Goal: Obtain resource: Obtain resource

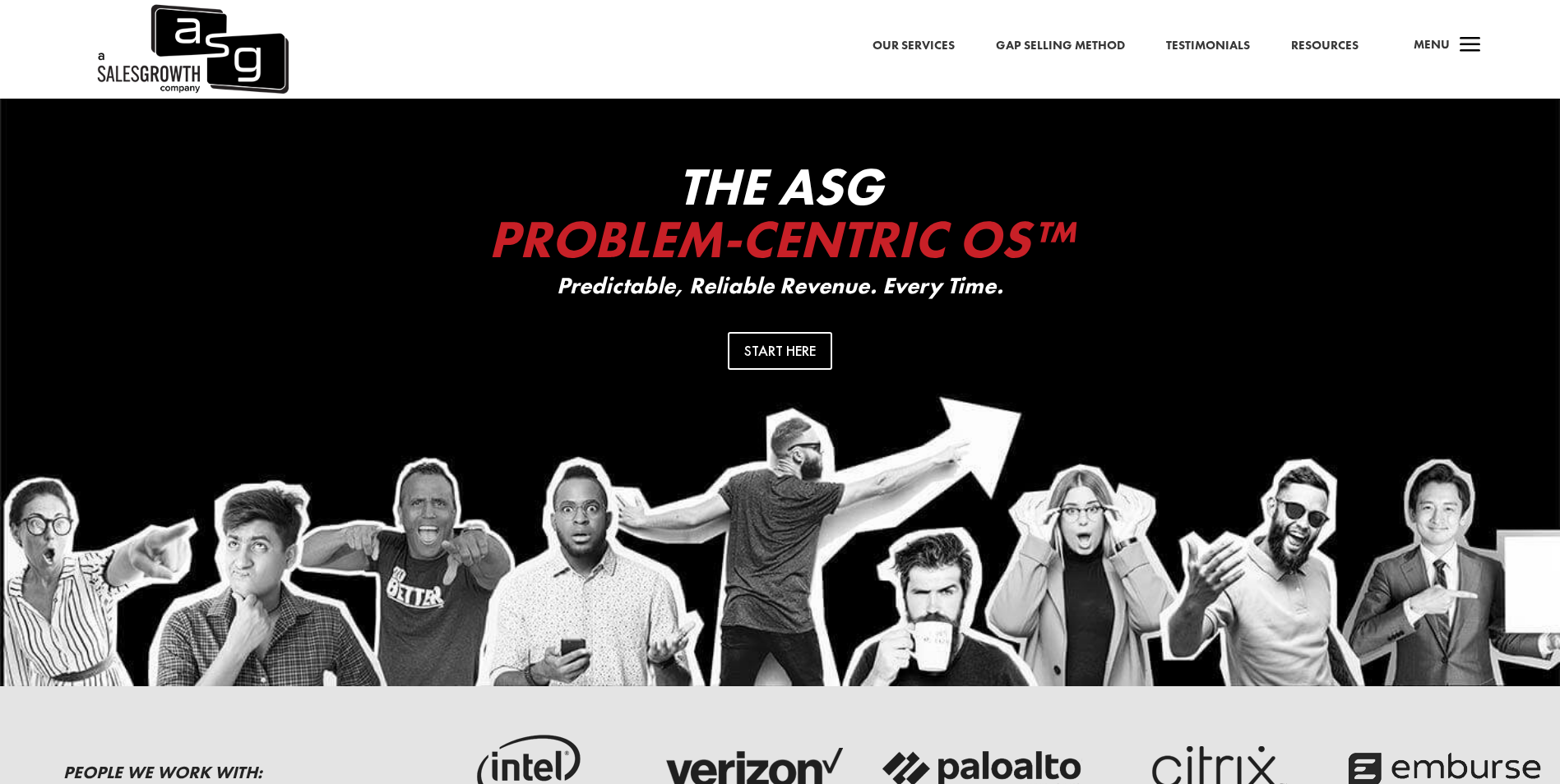
click at [1465, 42] on span "a" at bounding box center [1471, 46] width 33 height 33
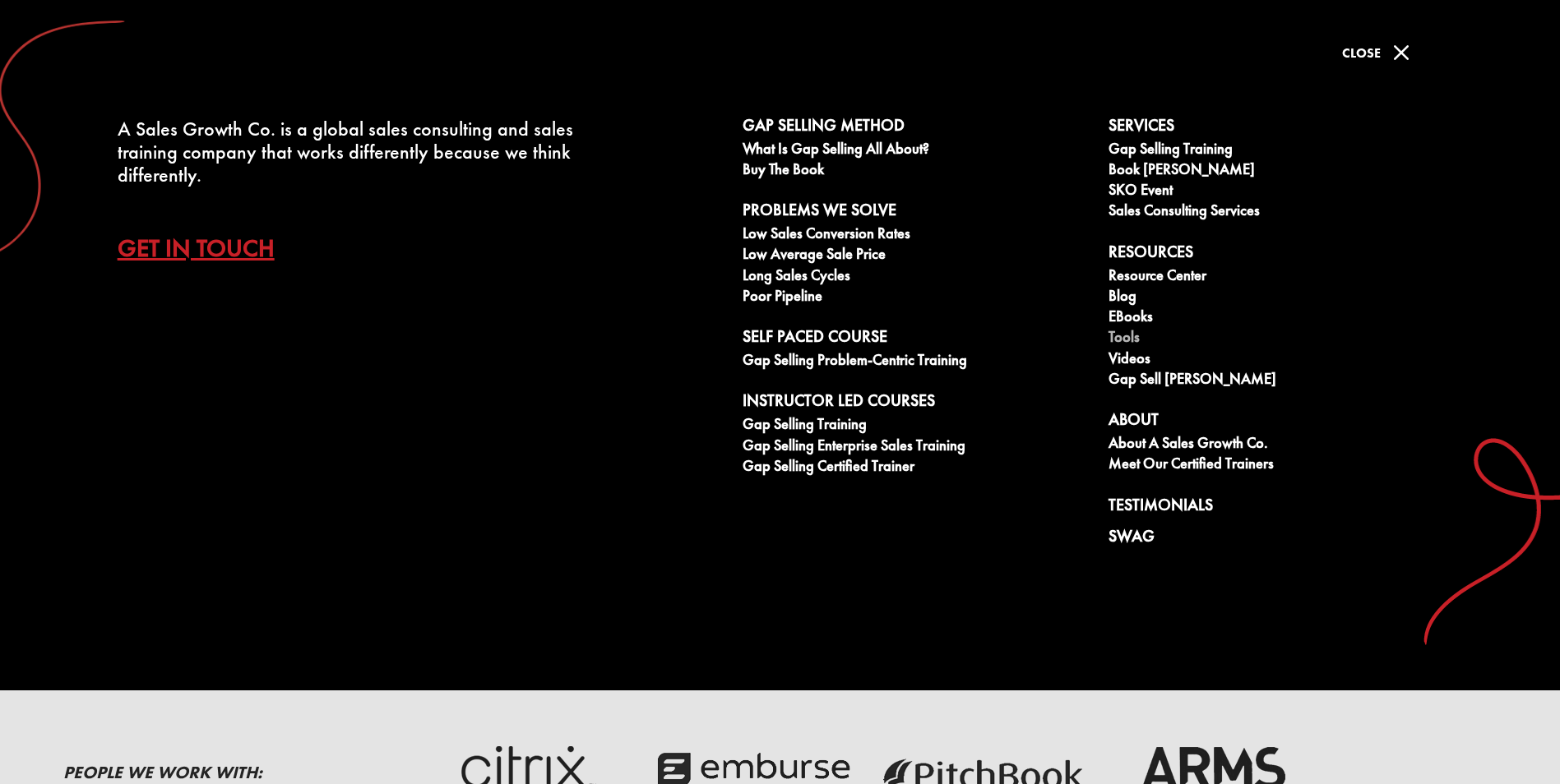
click at [1134, 337] on link "Tools" at bounding box center [1283, 339] width 349 height 21
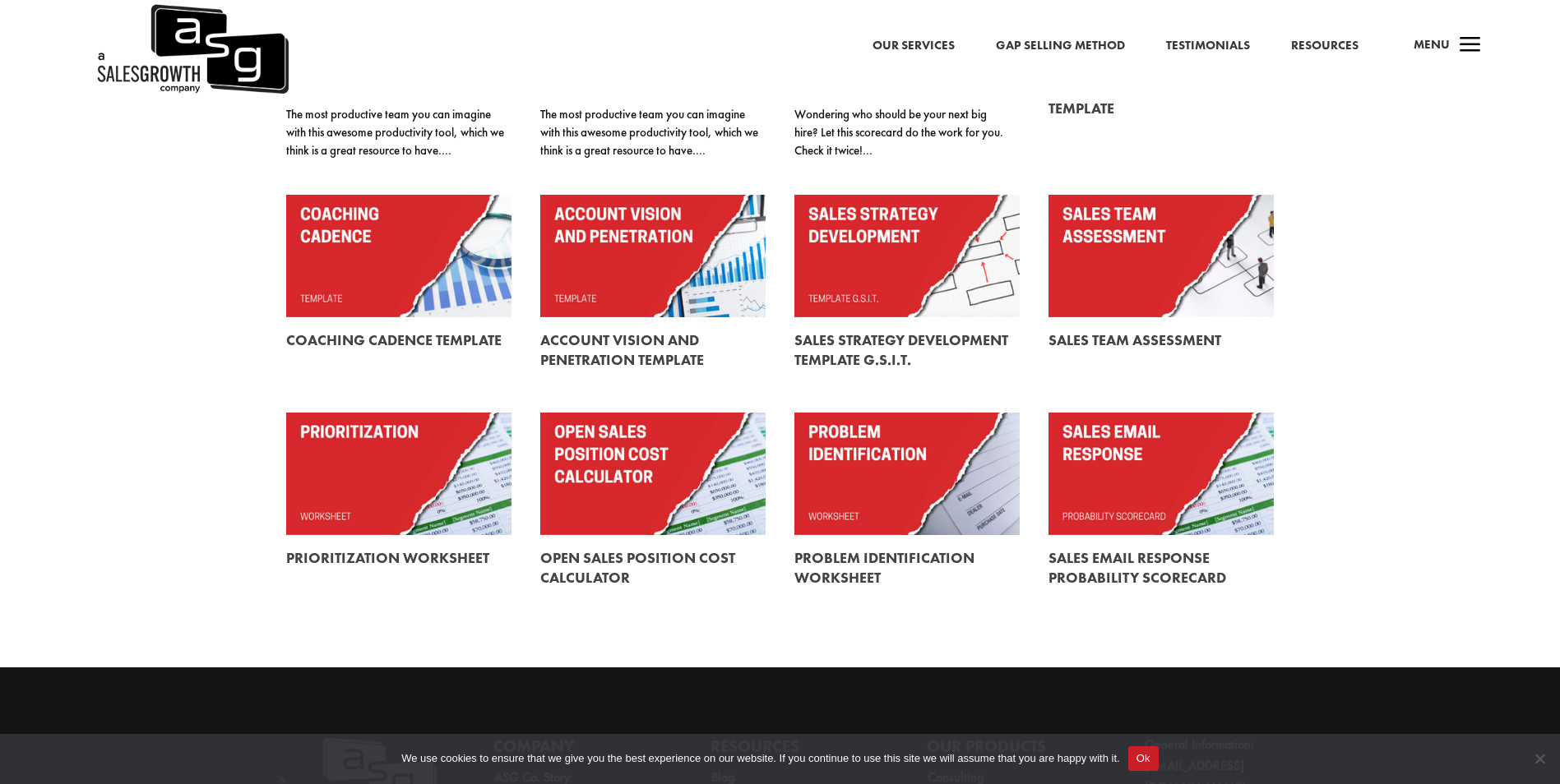
scroll to position [411, 0]
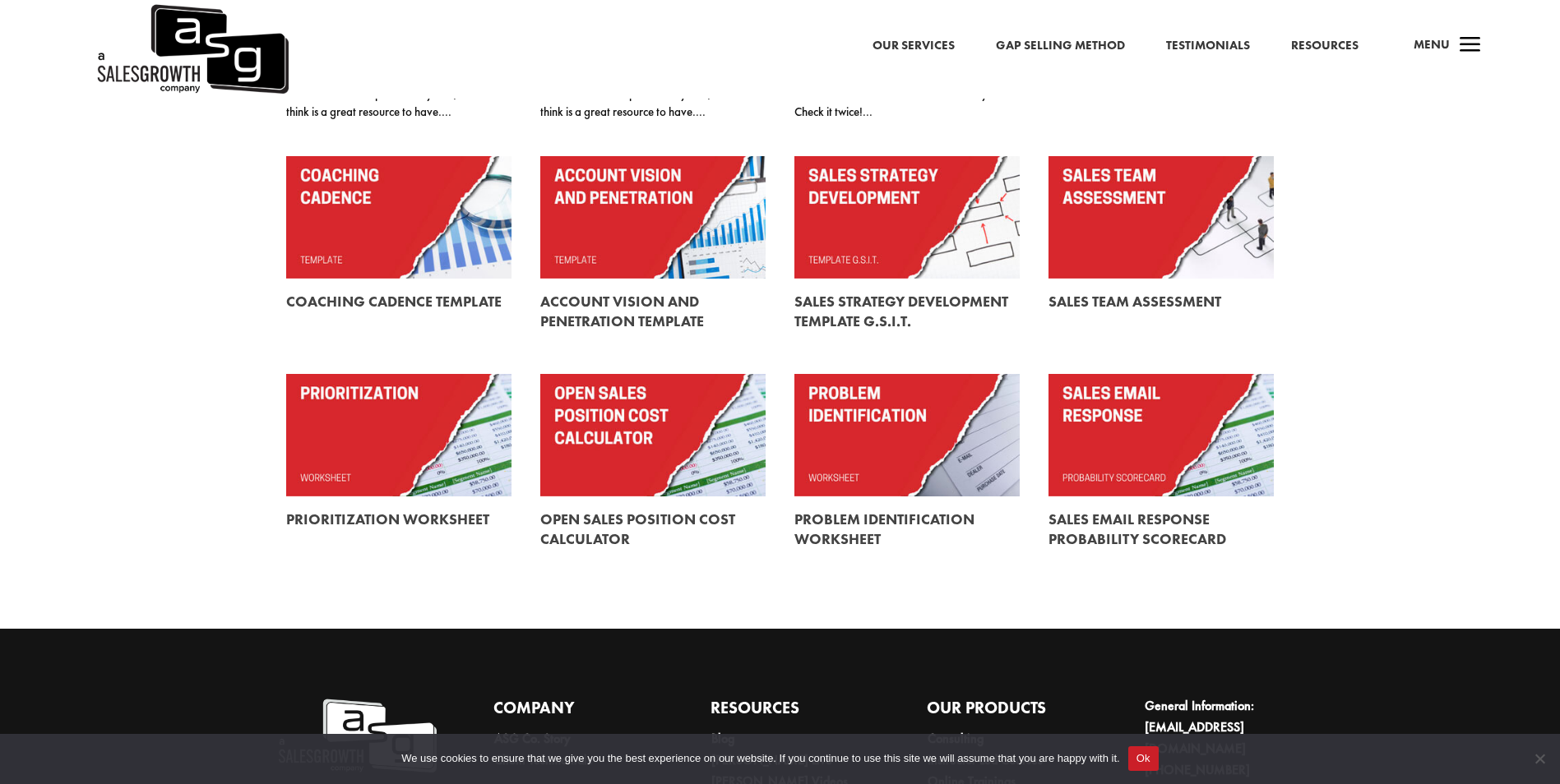
click at [900, 427] on link at bounding box center [907, 435] width 225 height 122
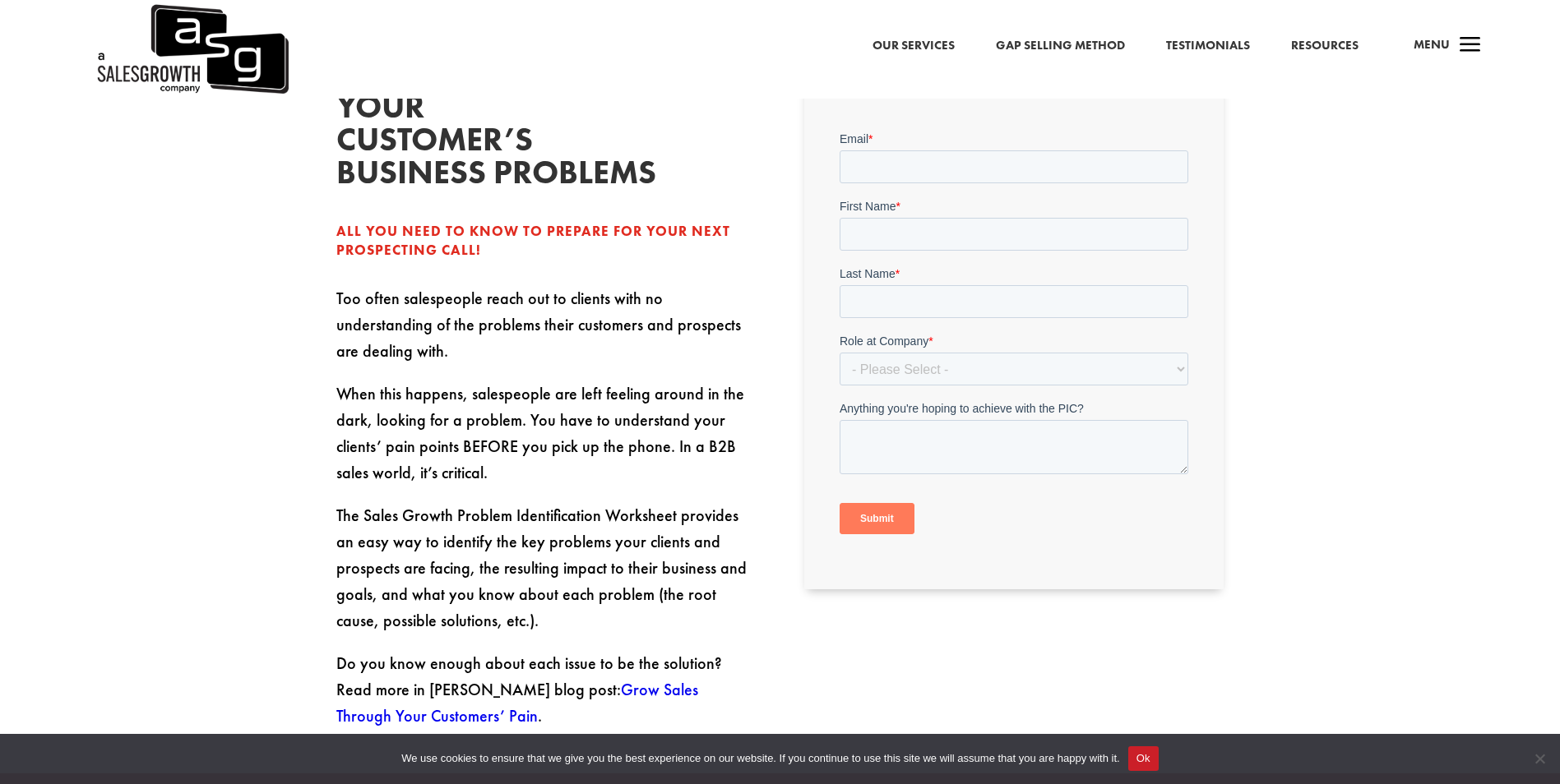
scroll to position [658, 0]
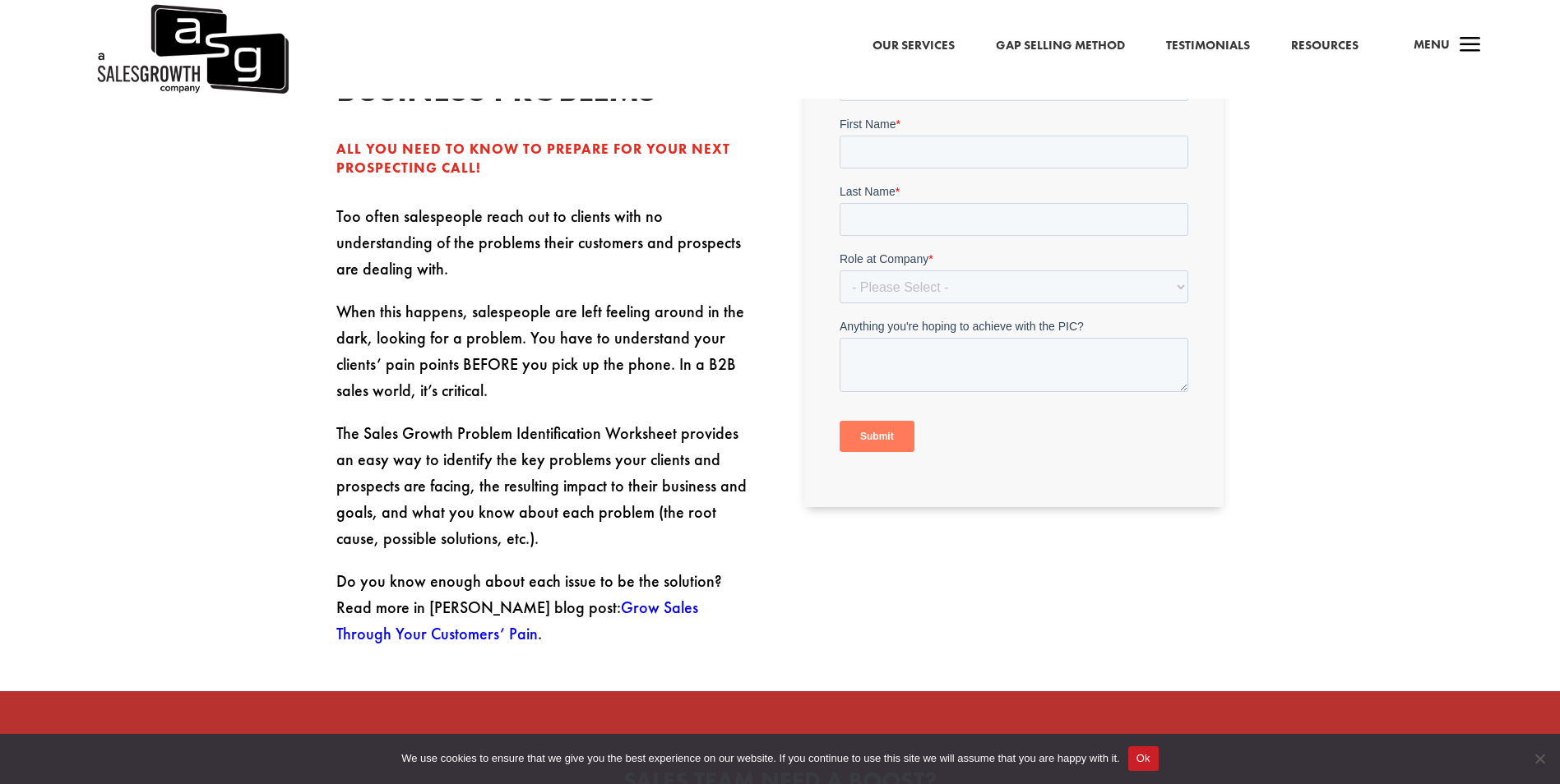
click at [630, 597] on link "Grow Sales Through Your Customers’ Pain" at bounding box center [517, 620] width 362 height 48
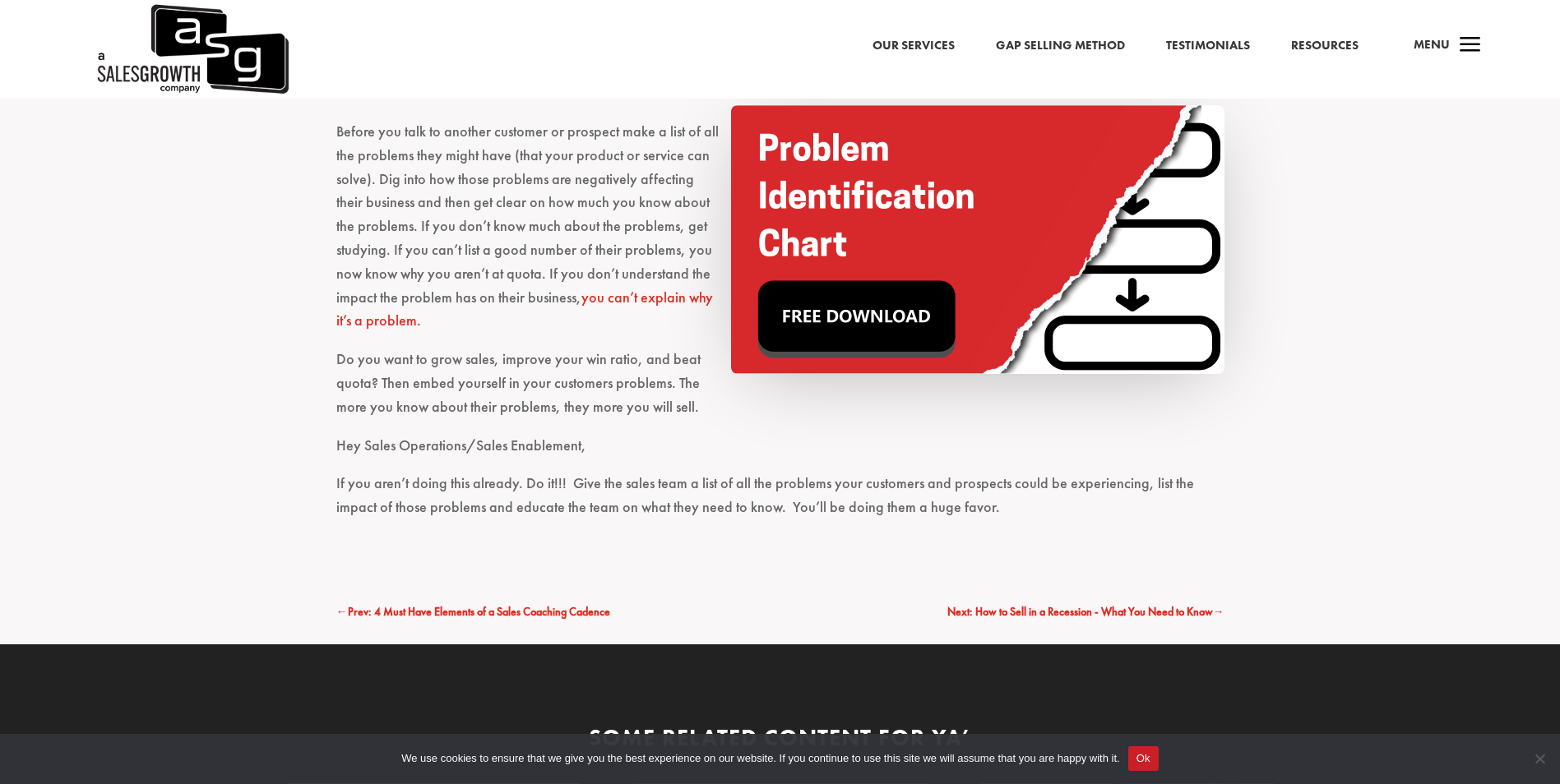
scroll to position [3617, 0]
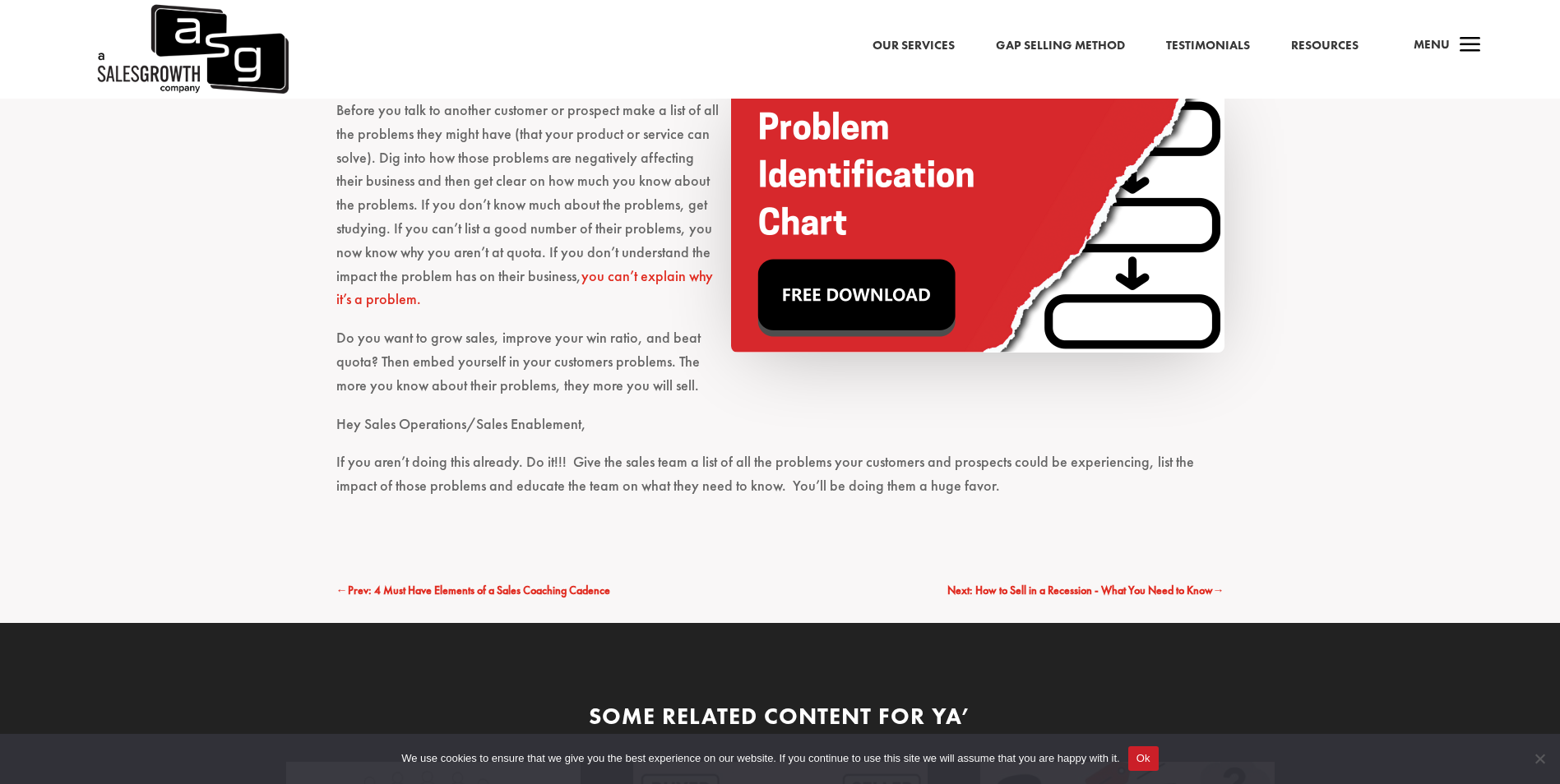
click at [857, 274] on img at bounding box center [978, 218] width 494 height 269
